Goal: Entertainment & Leisure: Consume media (video, audio)

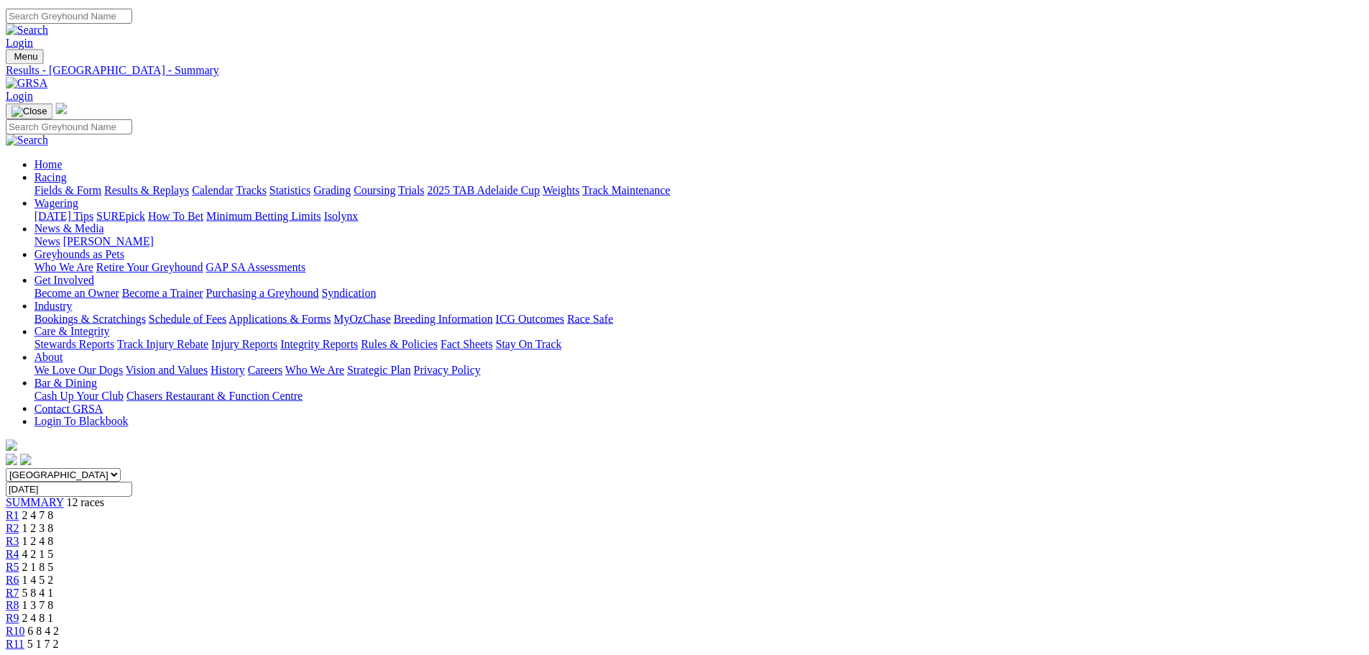
scroll to position [575, 0]
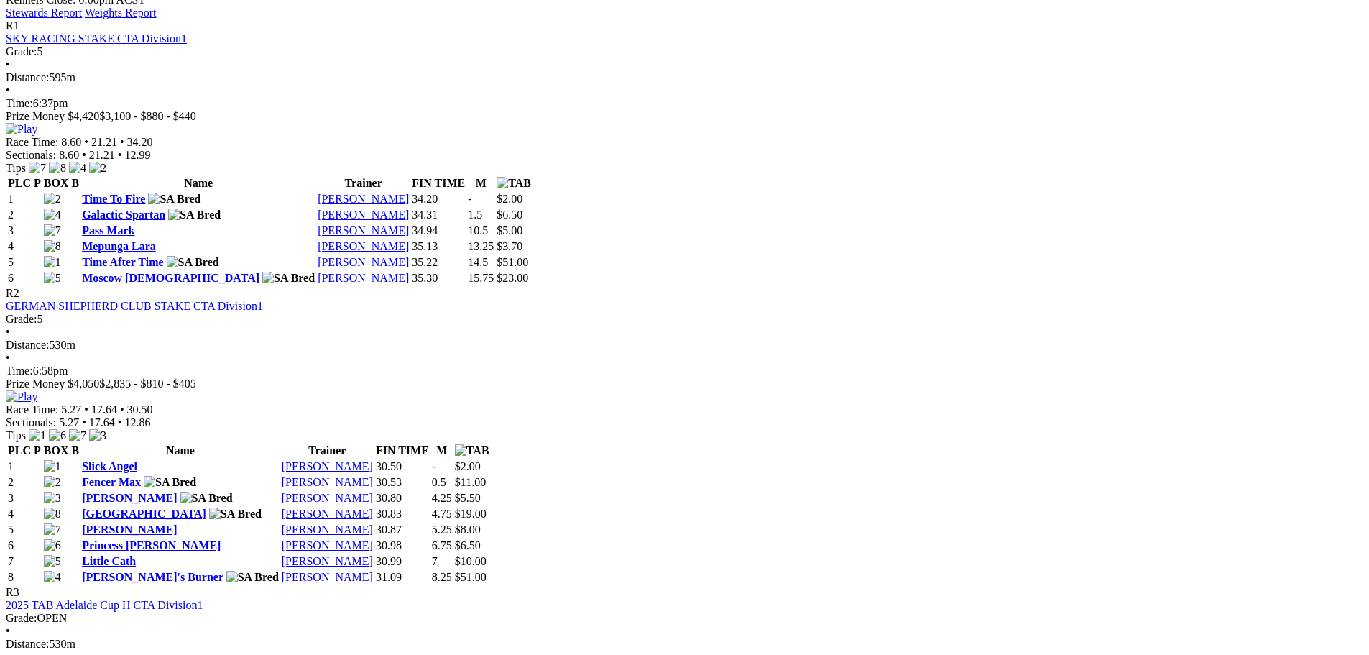
scroll to position [862, 0]
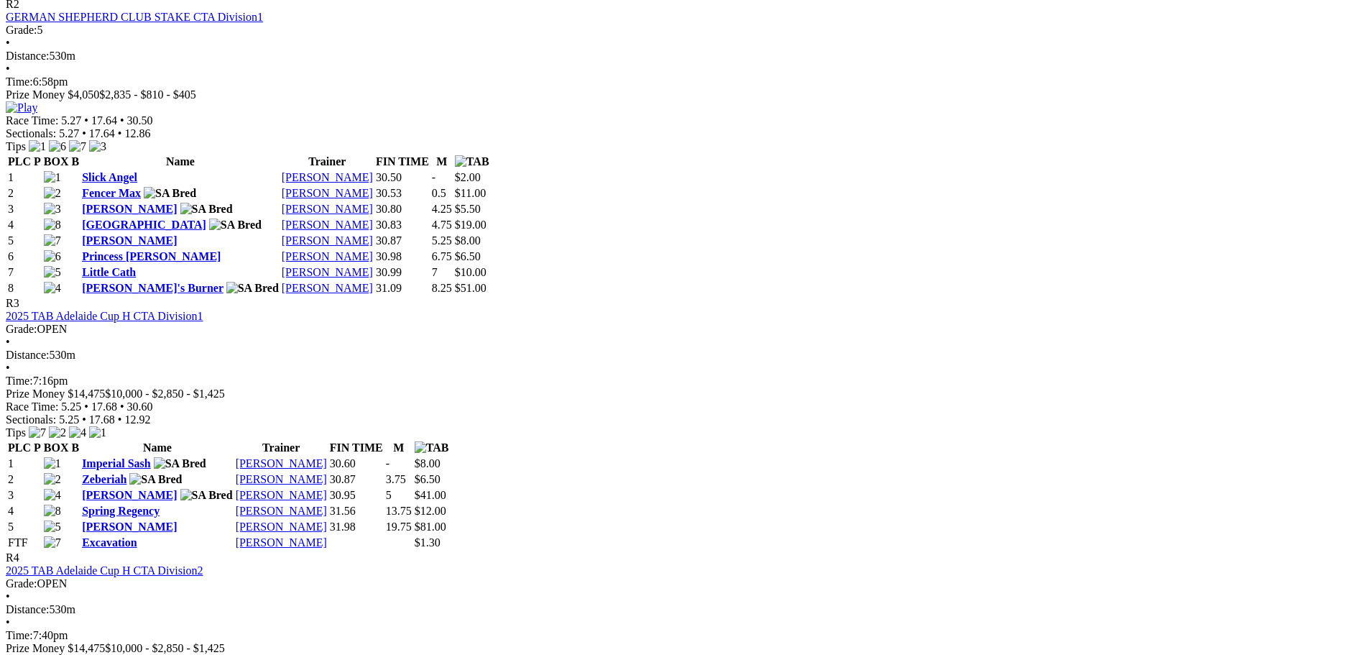
scroll to position [1006, 0]
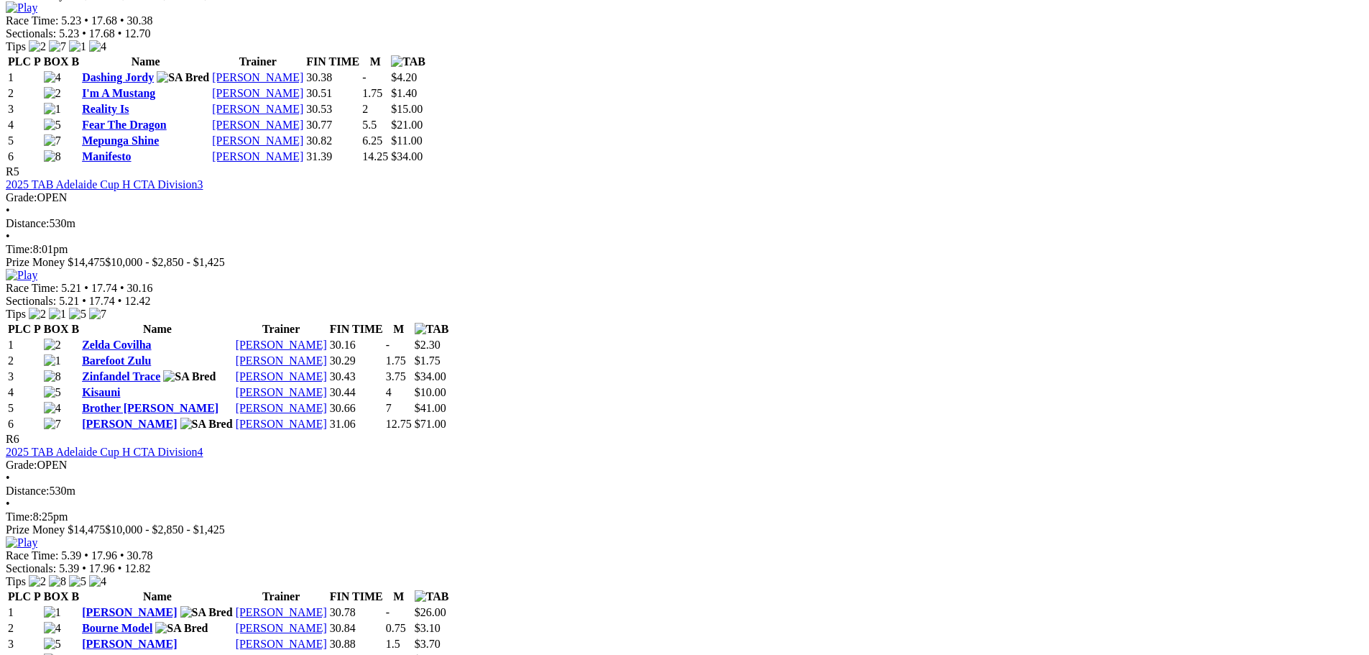
scroll to position [1940, 0]
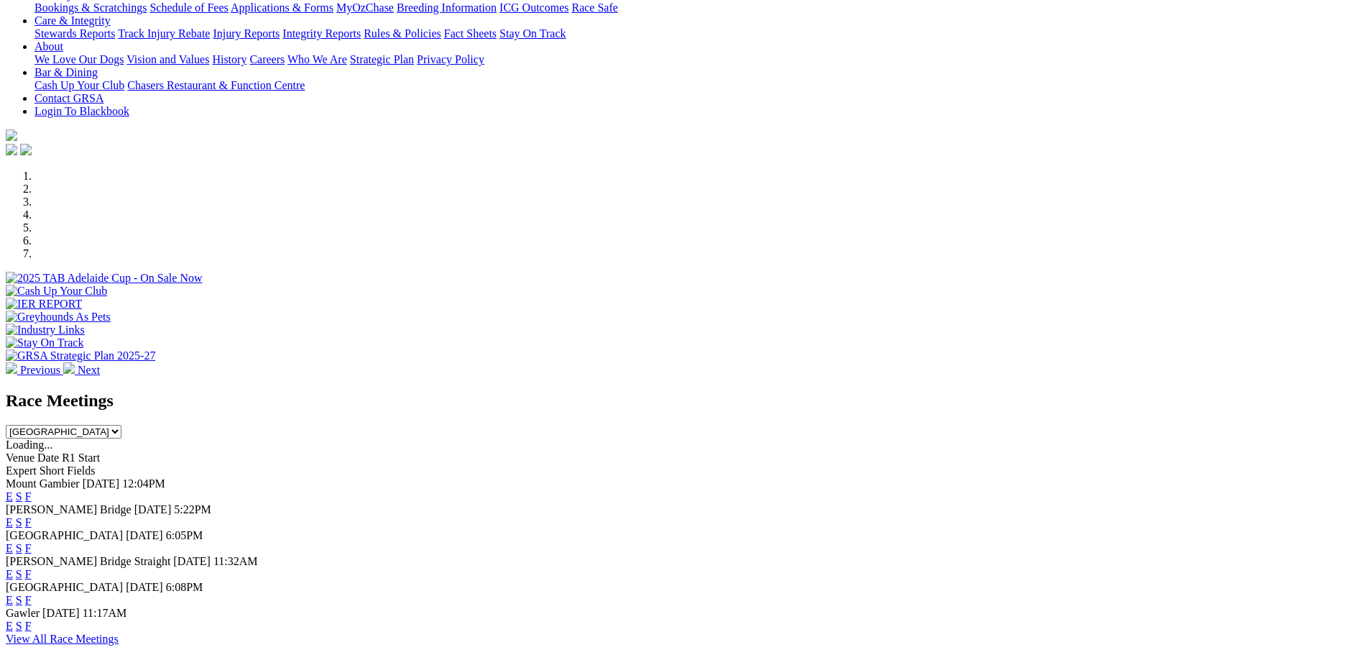
scroll to position [431, 0]
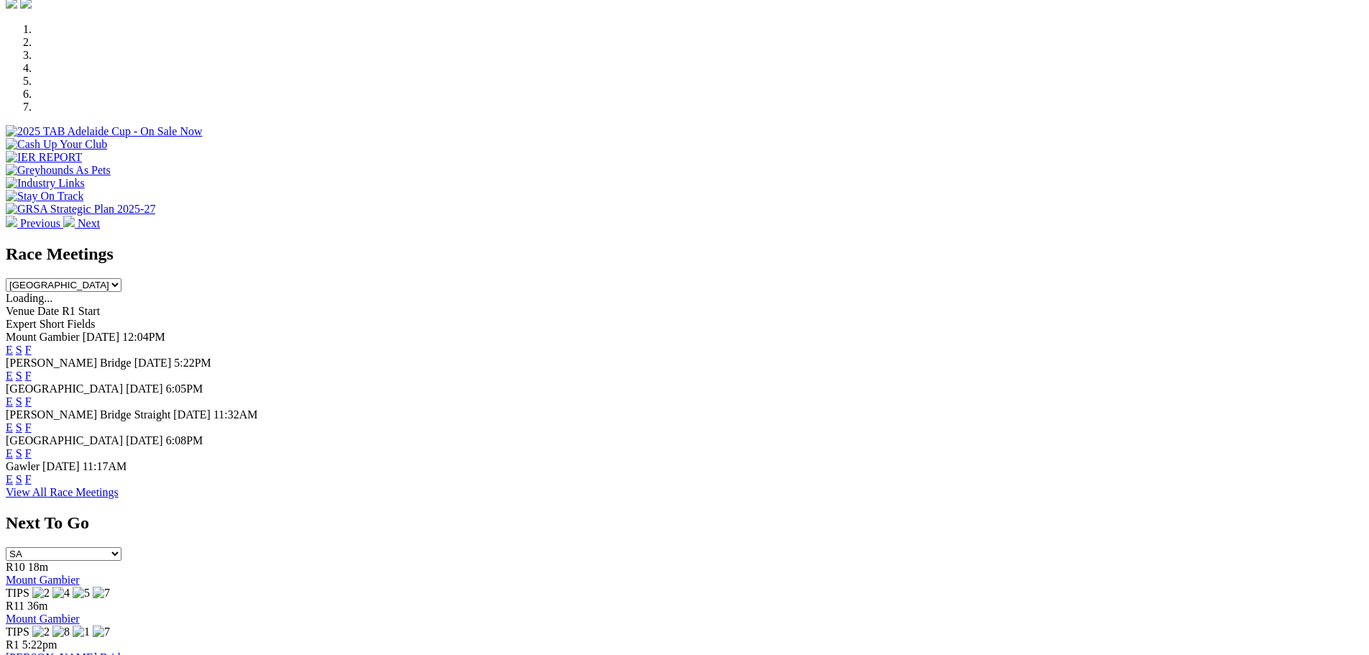
click at [13, 447] on link "E" at bounding box center [9, 453] width 7 height 12
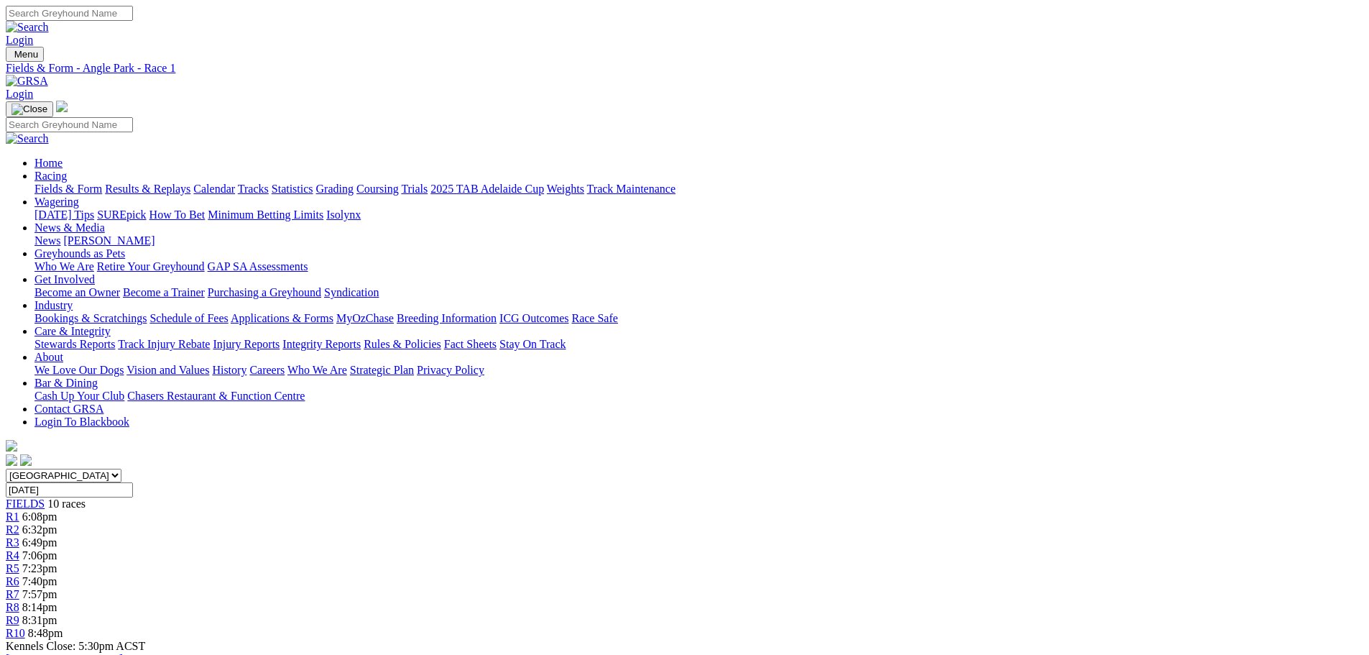
click at [472, 523] on div "R2 6:32pm" at bounding box center [685, 529] width 1358 height 13
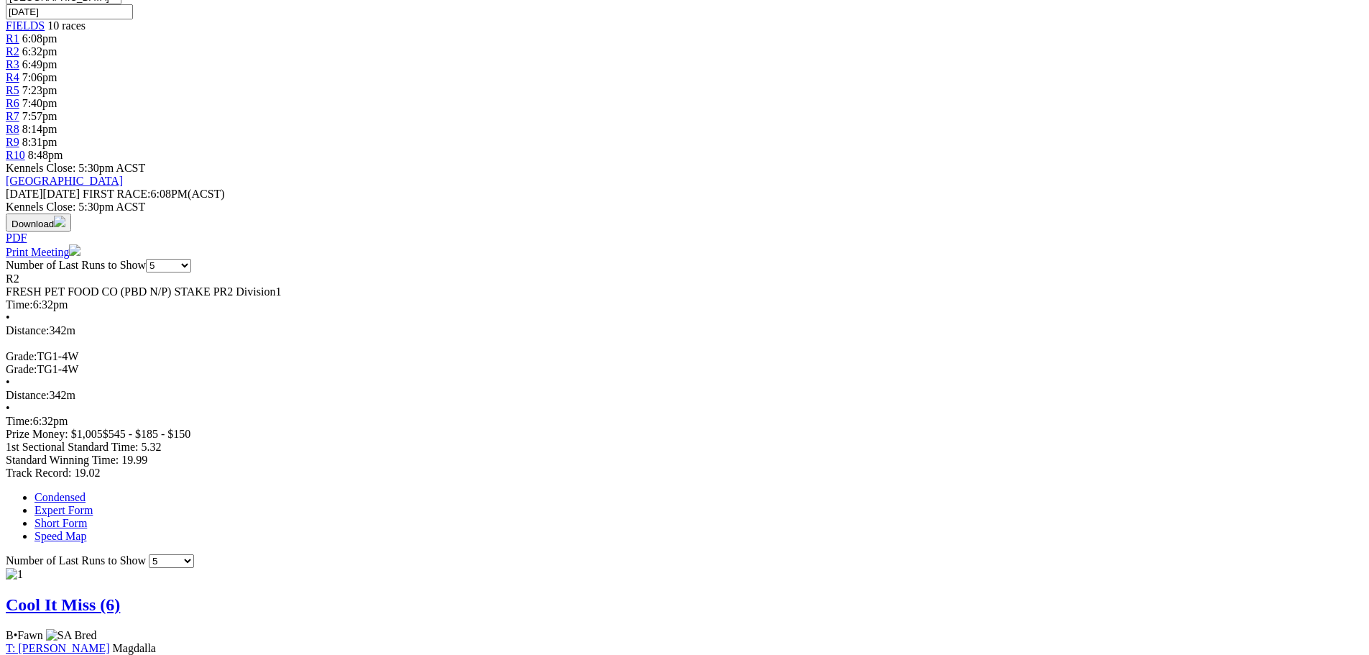
scroll to position [503, 0]
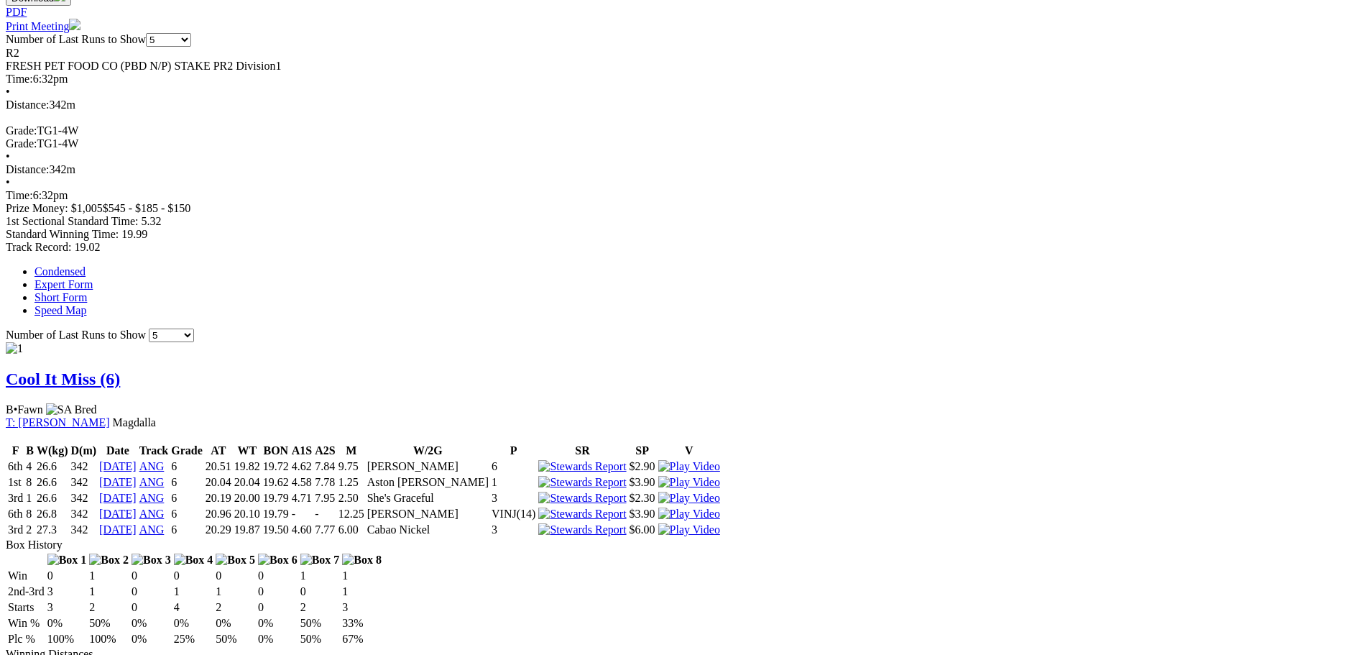
scroll to position [862, 0]
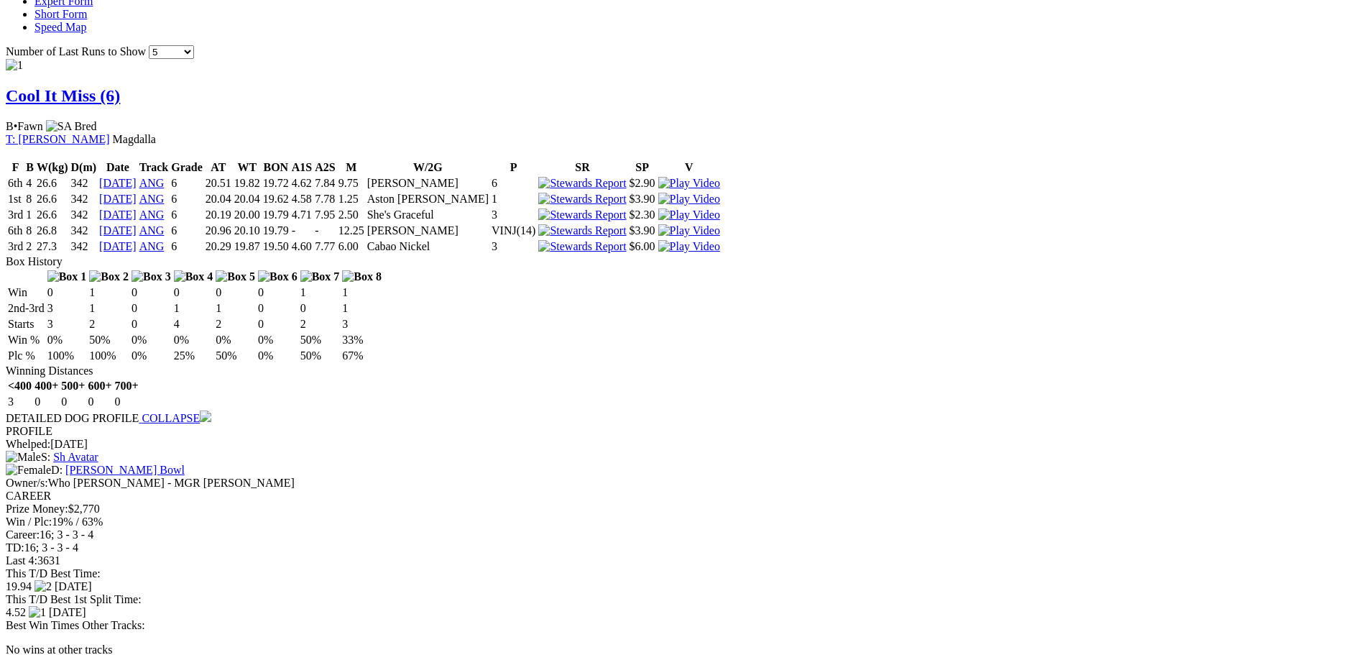
scroll to position [1222, 0]
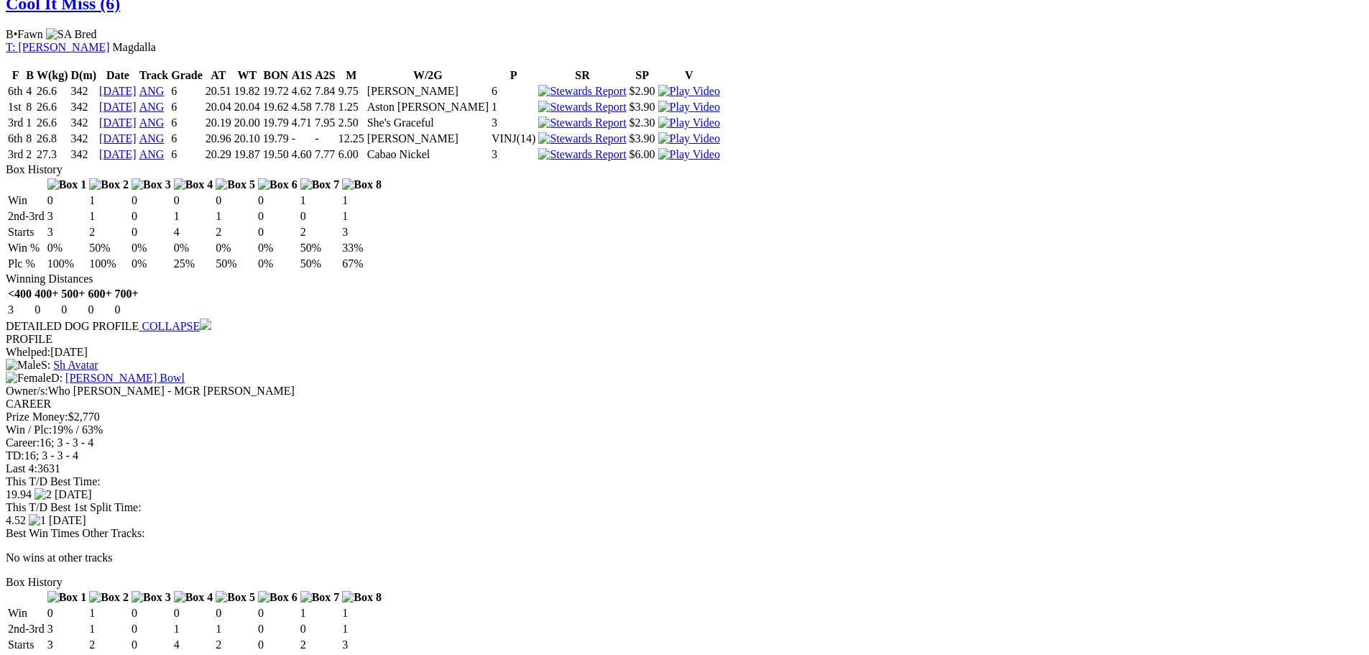
scroll to position [1078, 0]
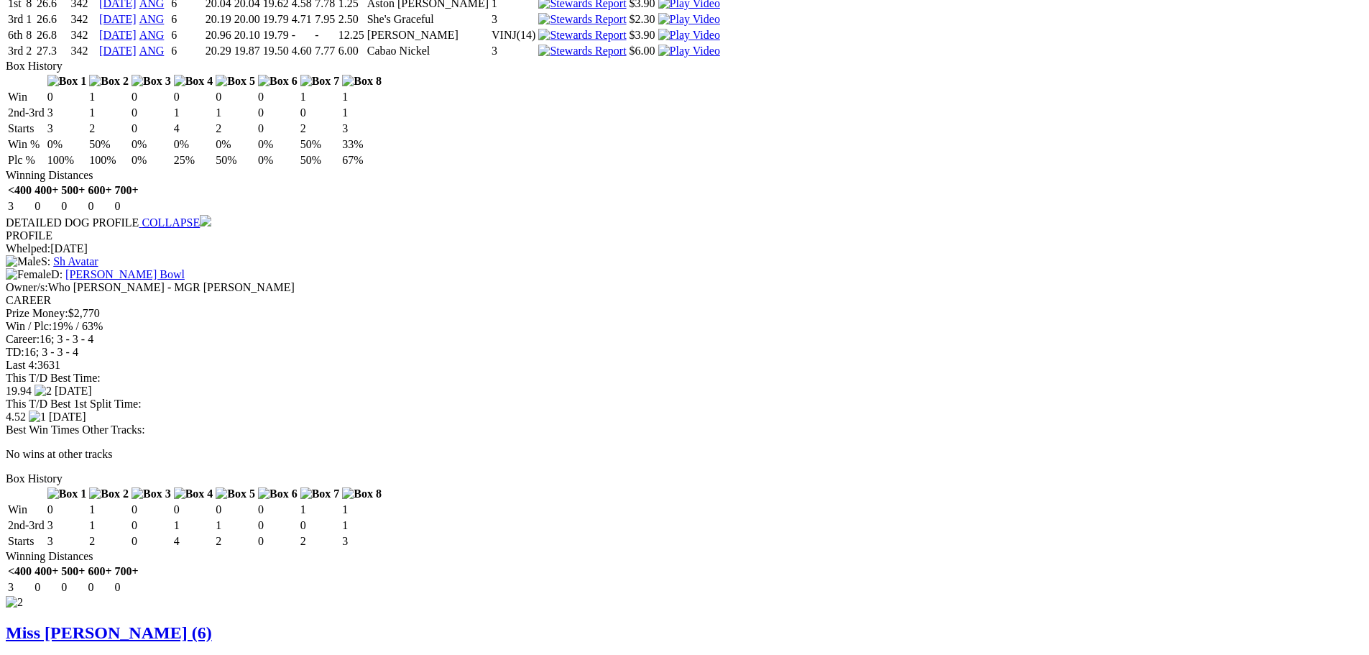
scroll to position [1294, 0]
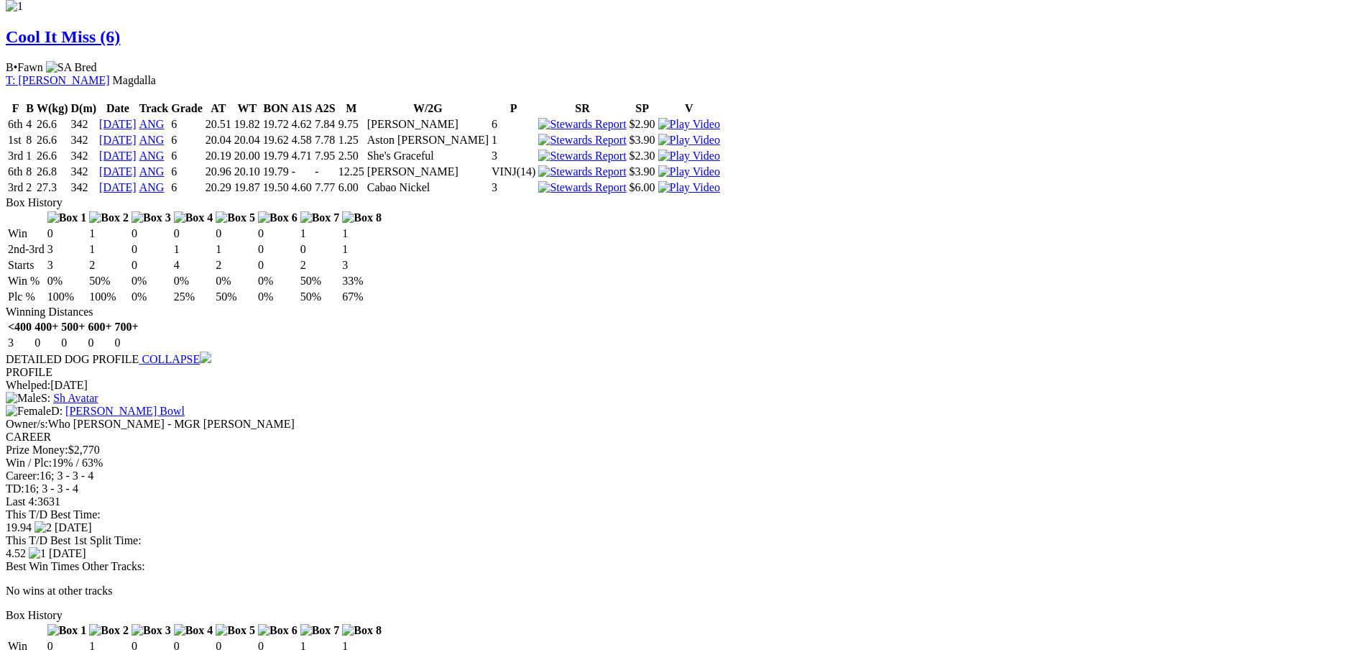
scroll to position [862, 0]
